Goal: Go to known website

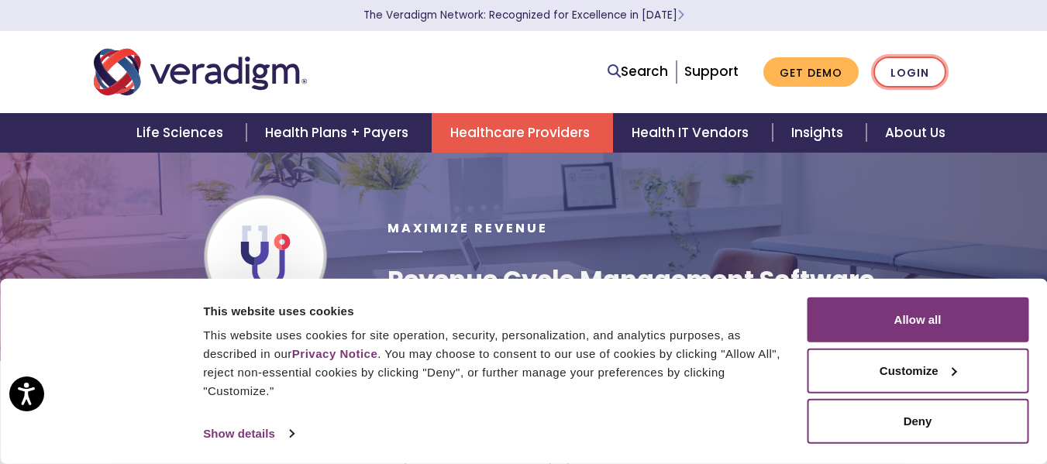
click at [917, 73] on link "Login" at bounding box center [910, 73] width 73 height 32
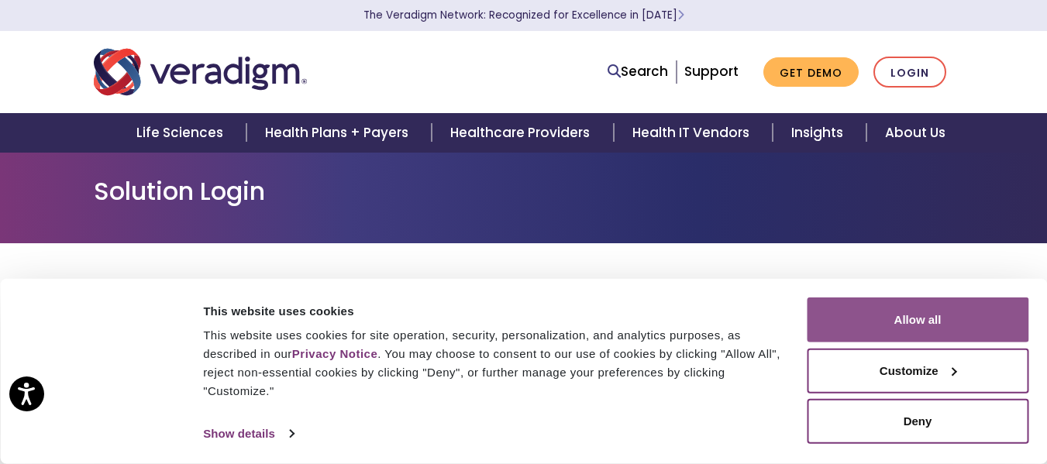
click at [909, 317] on button "Allow all" at bounding box center [918, 320] width 222 height 45
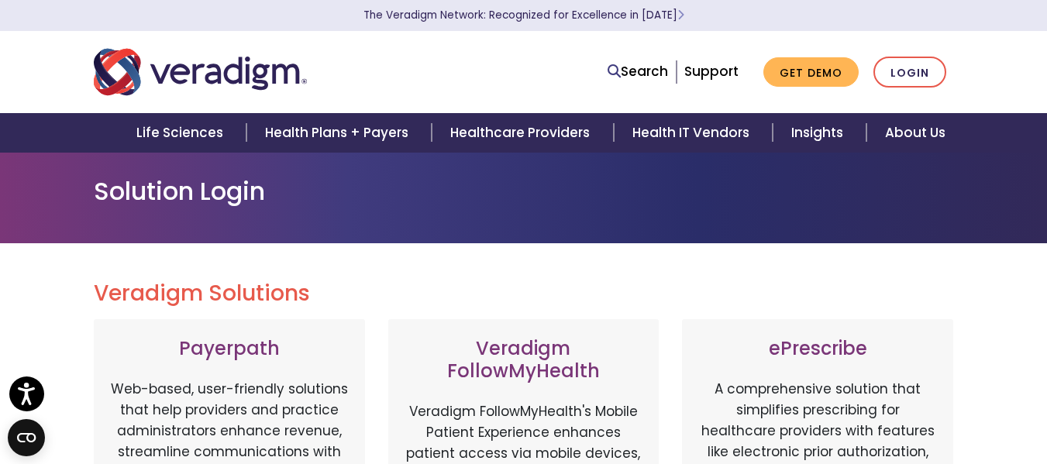
scroll to position [310, 0]
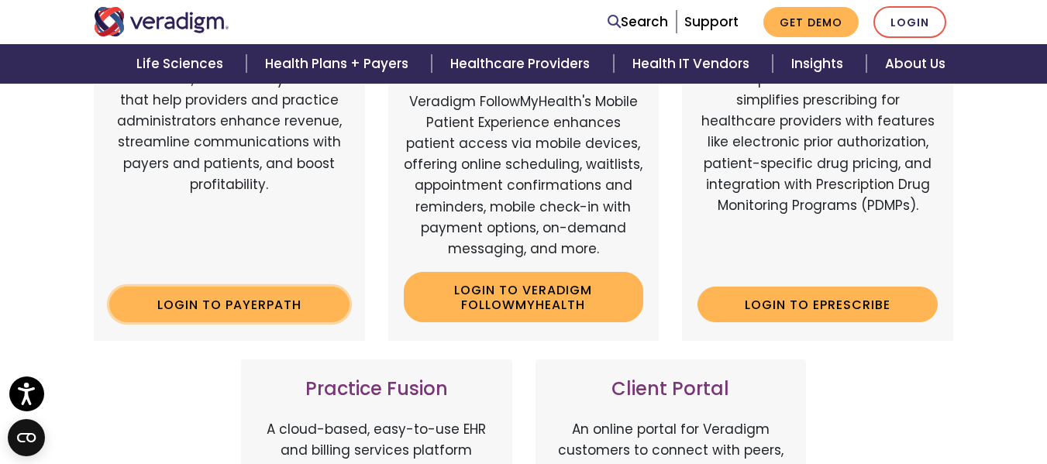
click at [309, 299] on link "Login to Payerpath" at bounding box center [229, 305] width 240 height 36
